Goal: Task Accomplishment & Management: Manage account settings

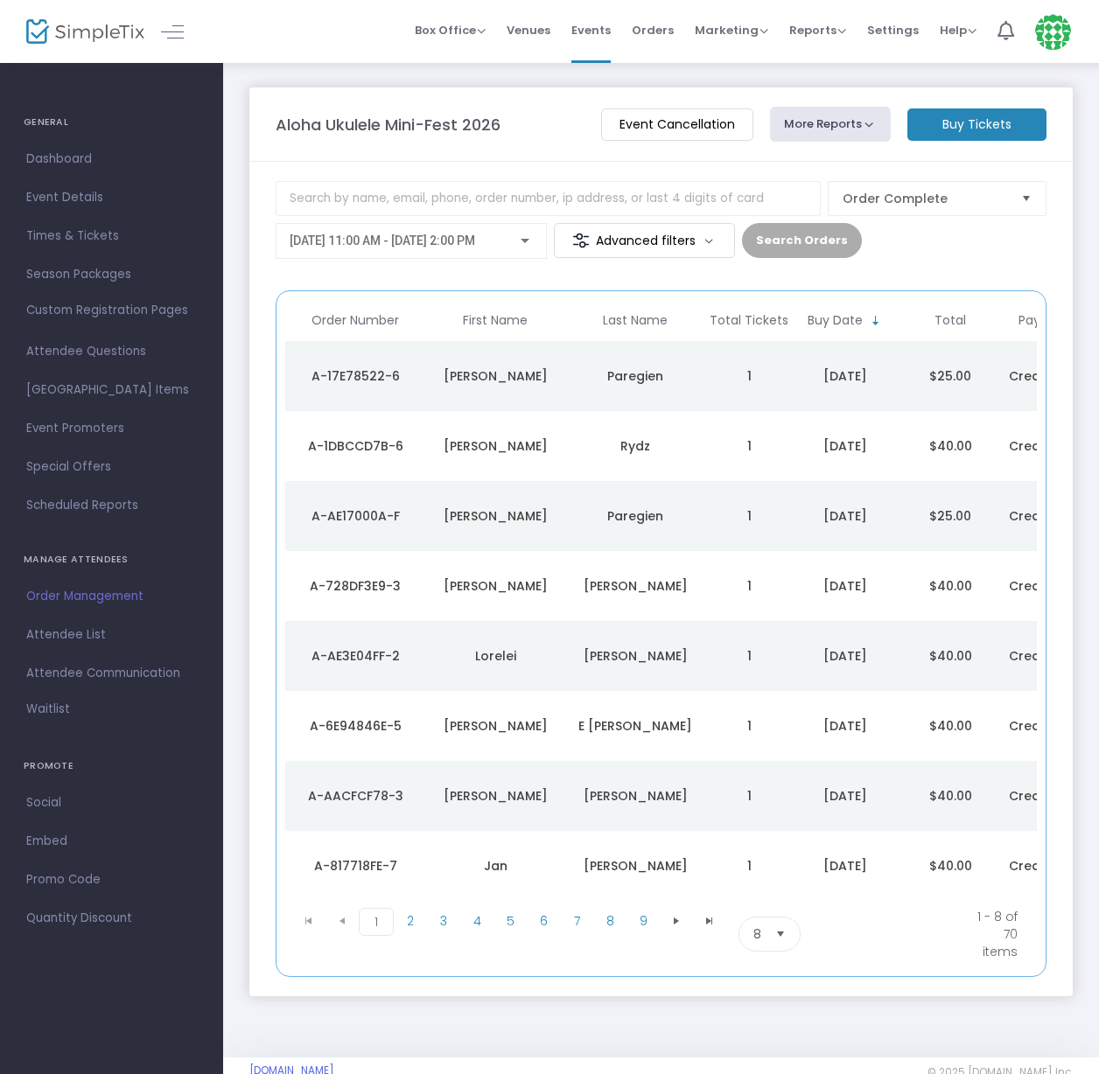
click at [1056, 27] on img at bounding box center [1053, 32] width 36 height 36
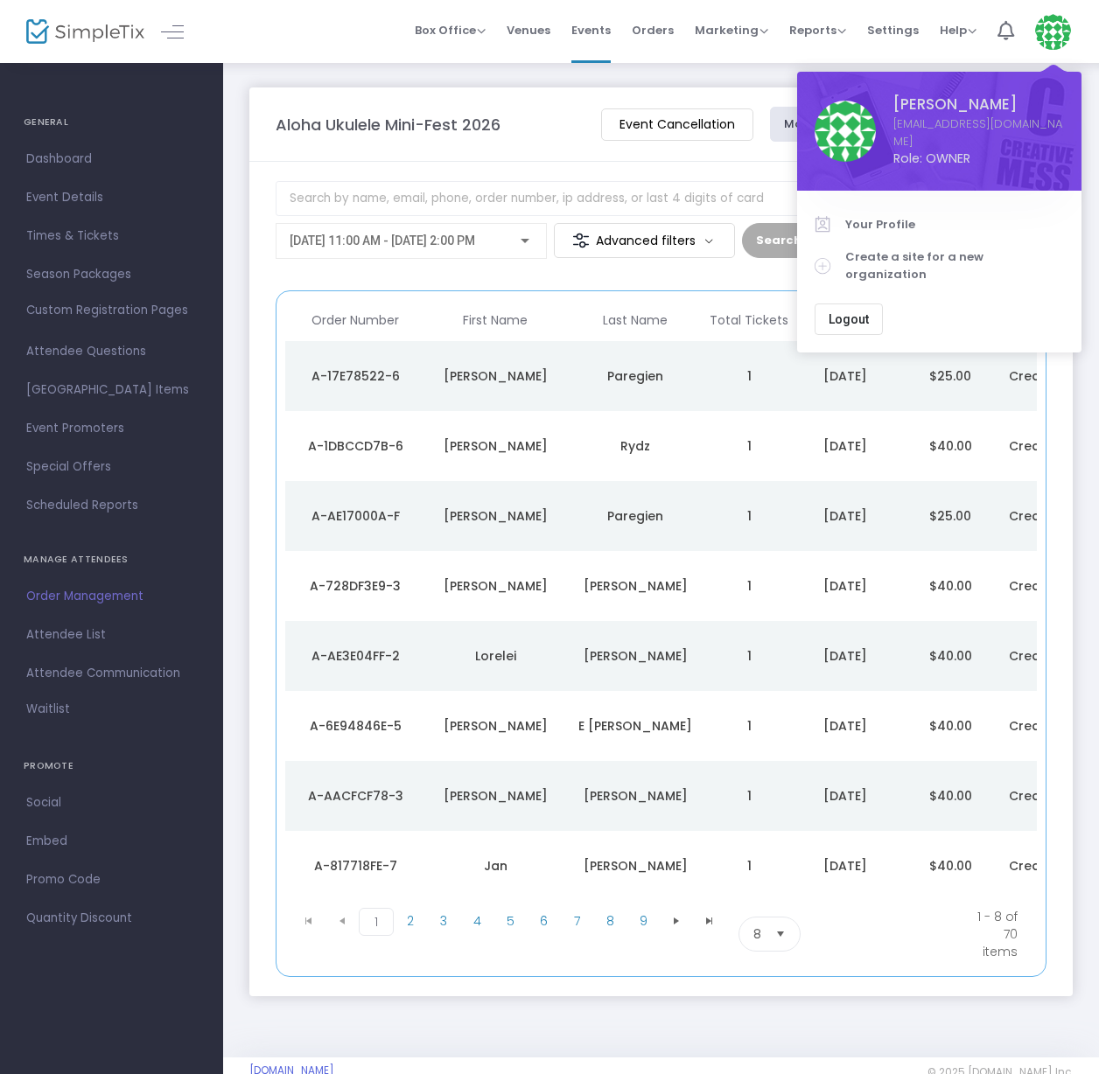
click at [841, 312] on span "Logout" at bounding box center [848, 319] width 40 height 14
